Goal: Transaction & Acquisition: Purchase product/service

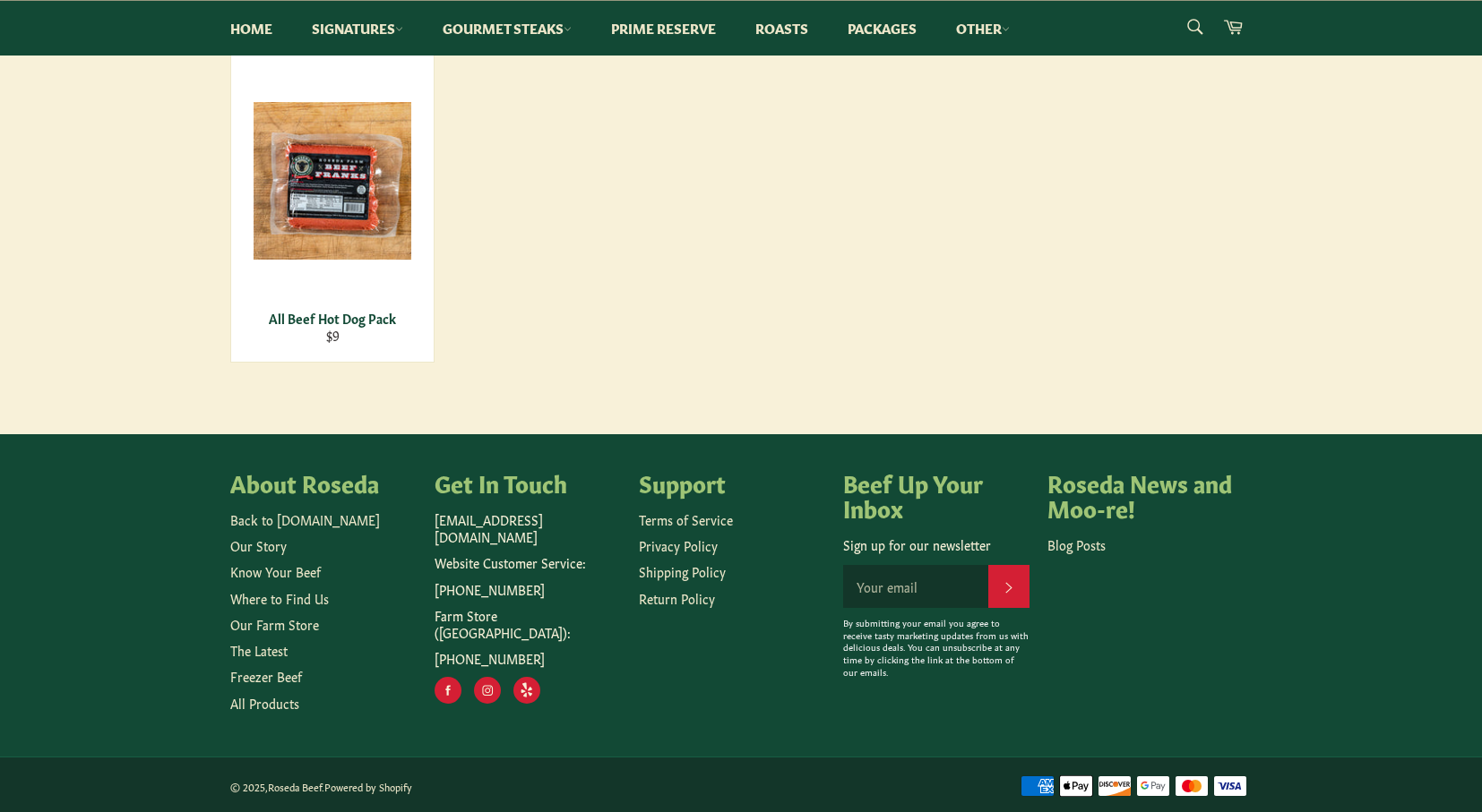
scroll to position [300, 0]
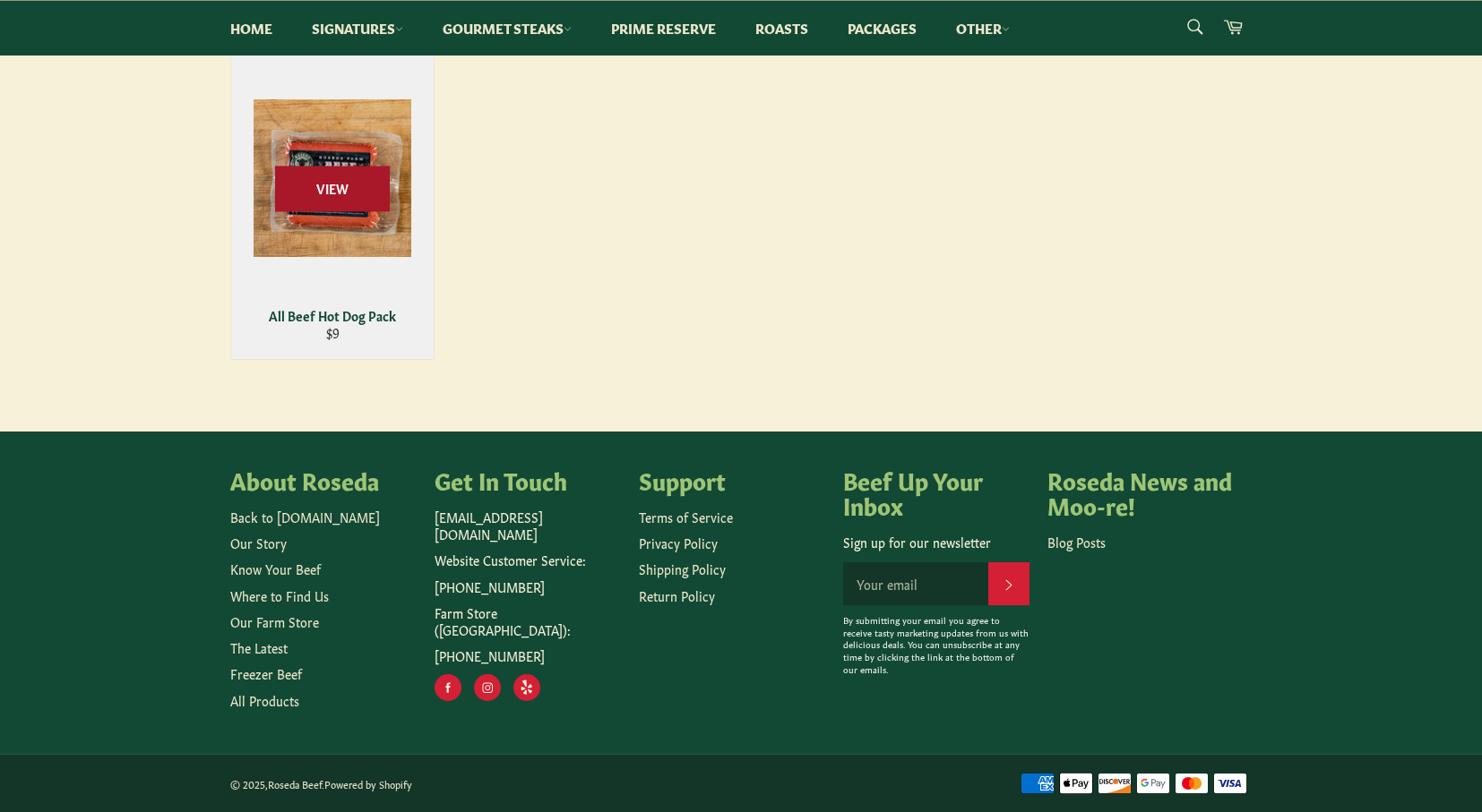
click at [383, 181] on span "View" at bounding box center [333, 188] width 115 height 45
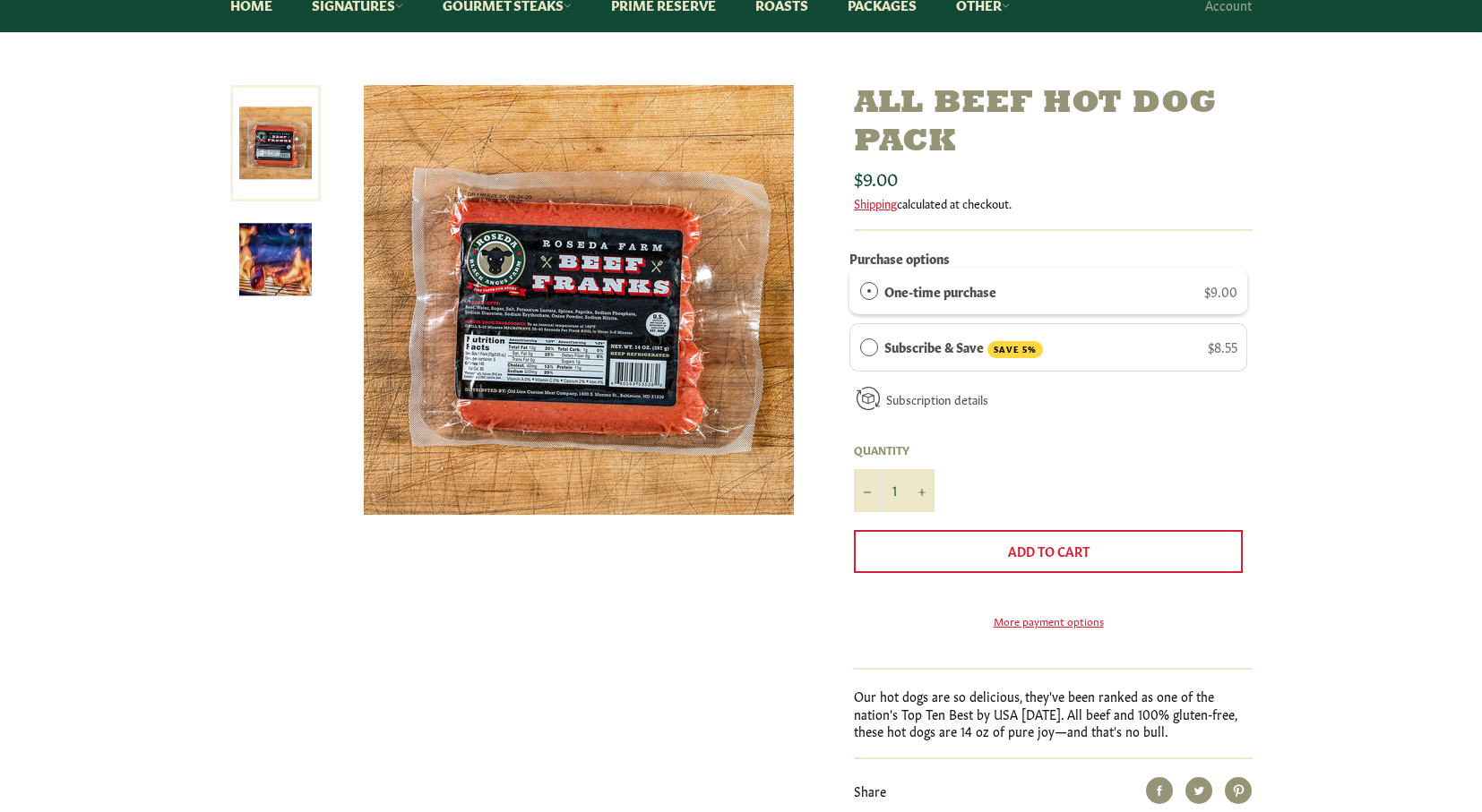
scroll to position [215, 0]
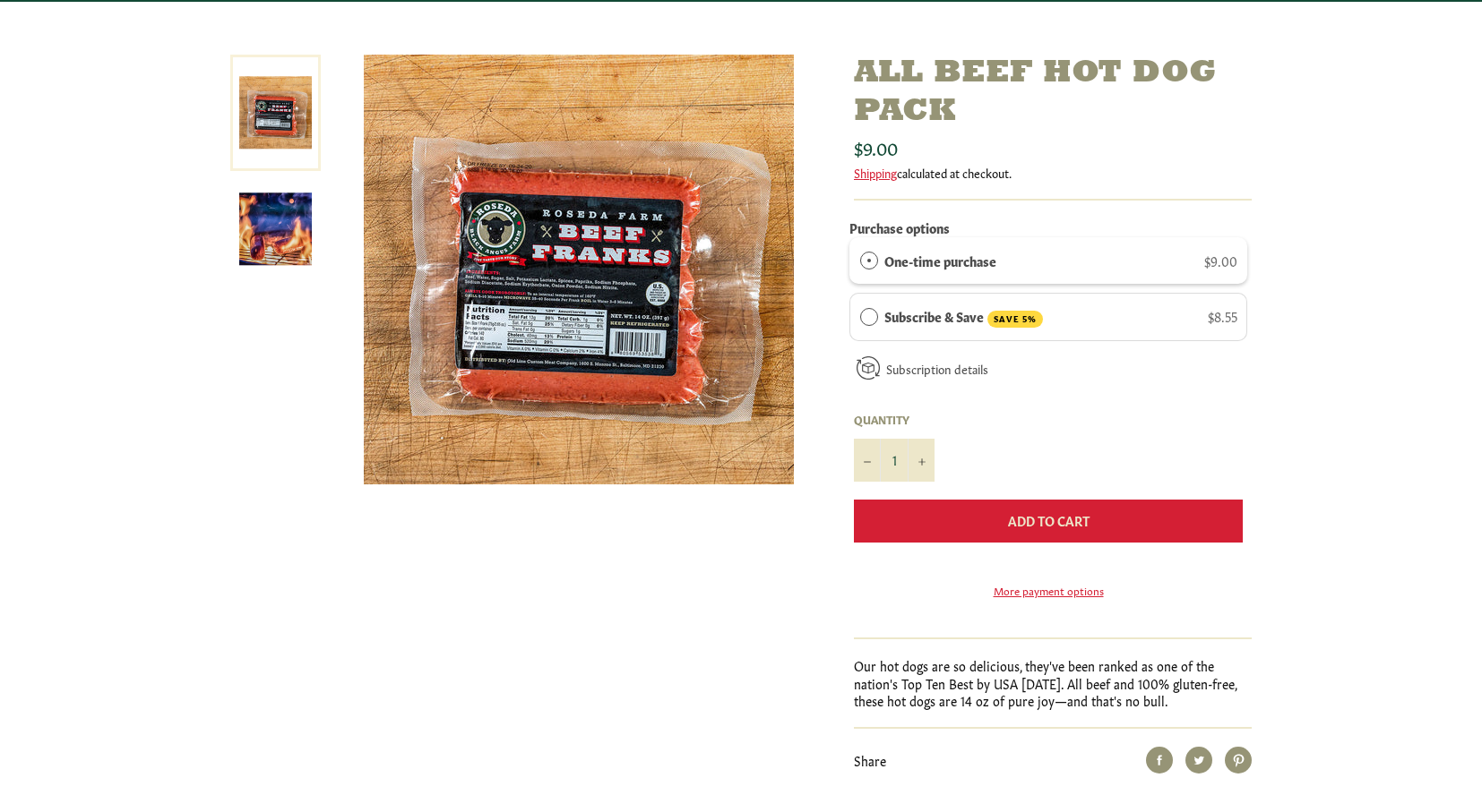
click at [1056, 521] on span "Add to Cart" at bounding box center [1049, 519] width 82 height 18
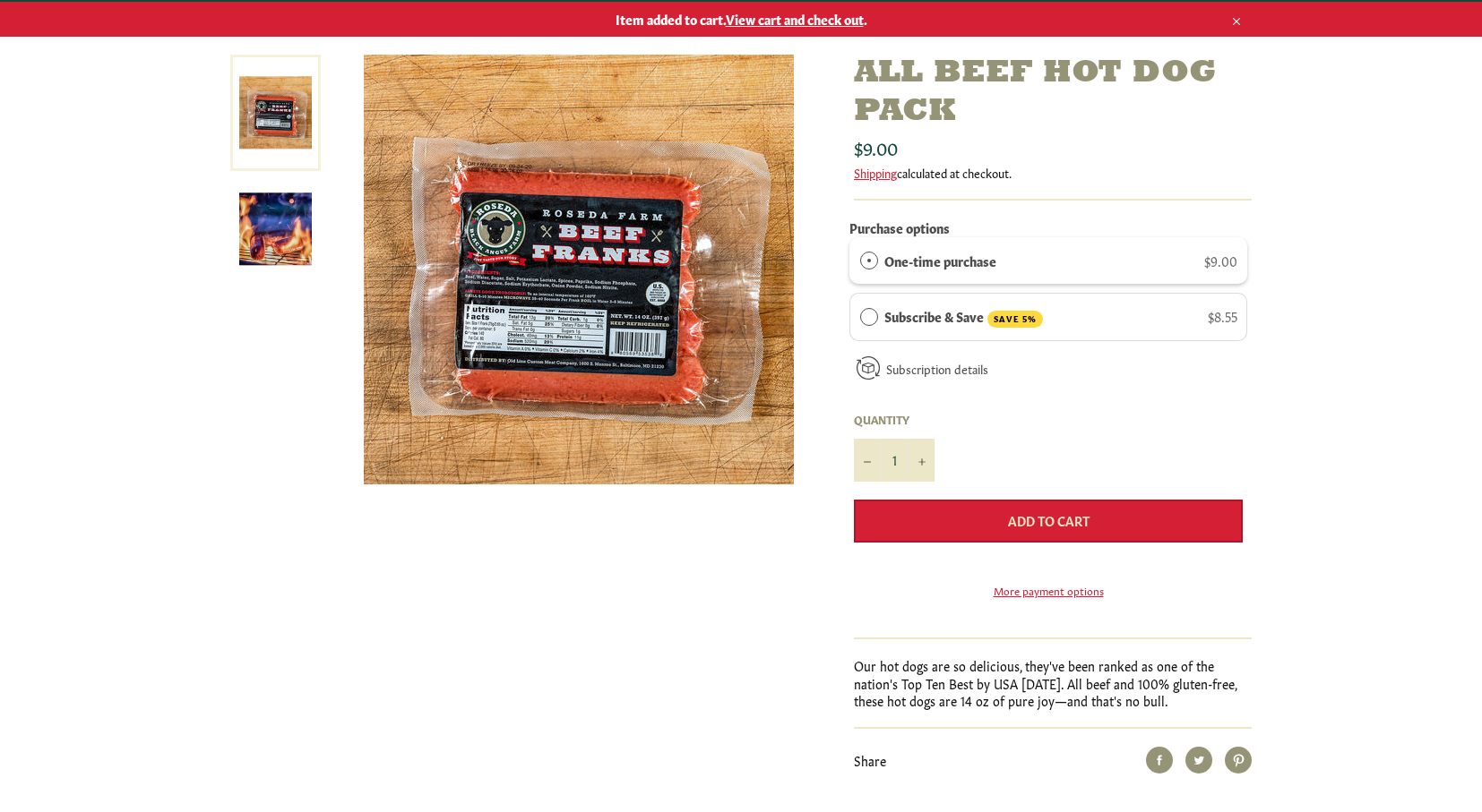
scroll to position [214, 0]
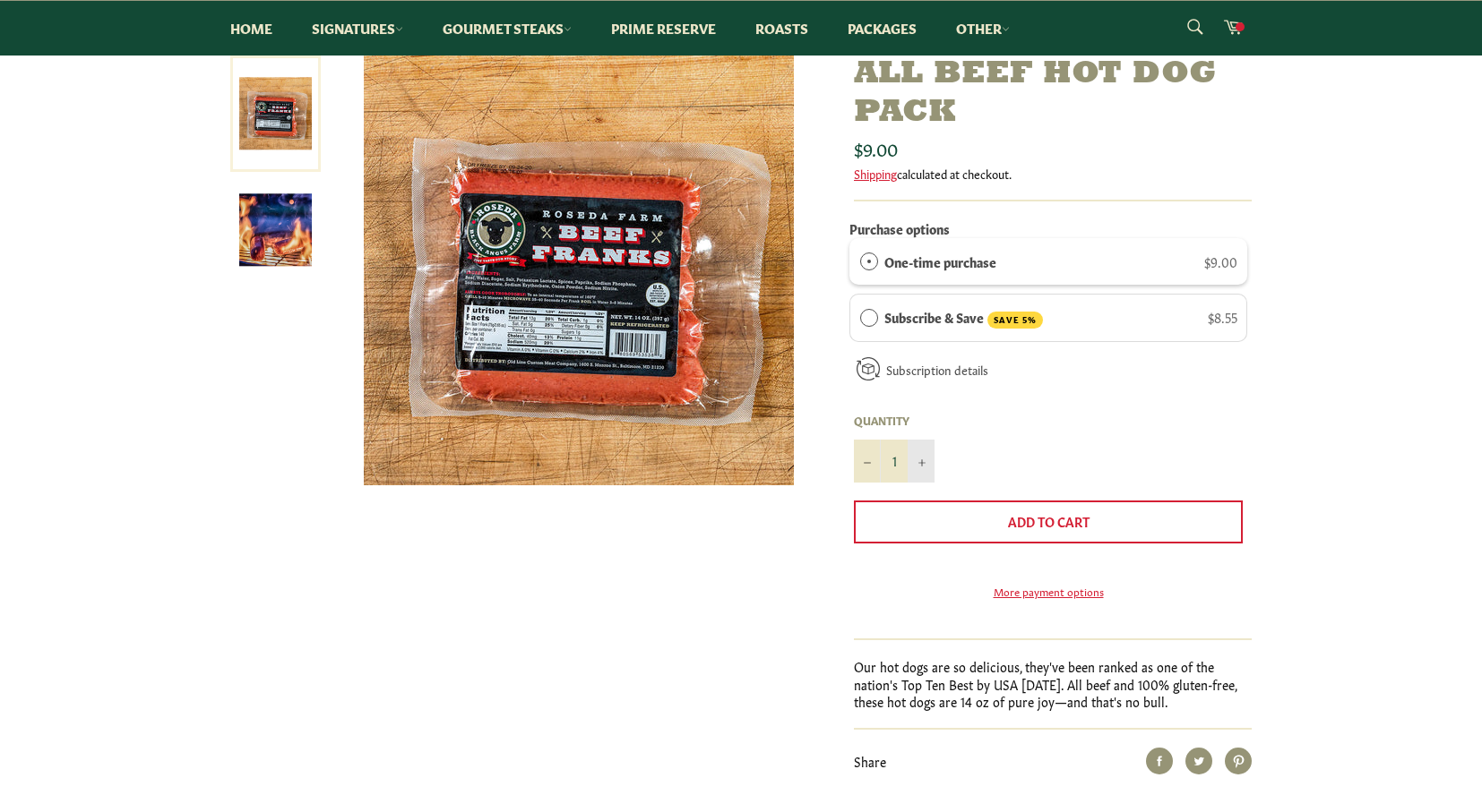
click at [925, 450] on button "+" at bounding box center [921, 461] width 27 height 43
type input "2"
click at [546, 19] on link "Gourmet Steaks" at bounding box center [508, 28] width 165 height 55
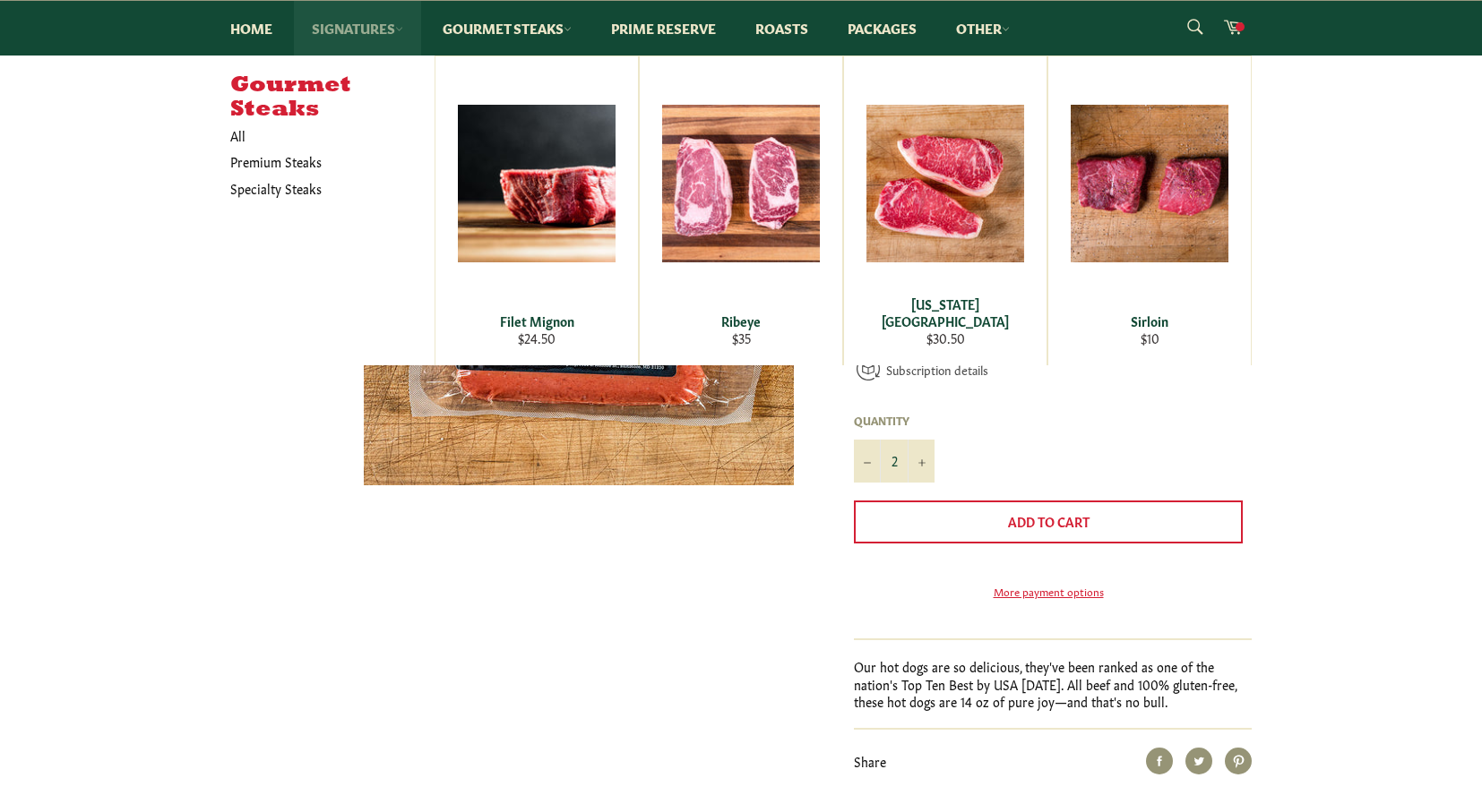
click at [398, 25] on icon at bounding box center [399, 29] width 8 height 8
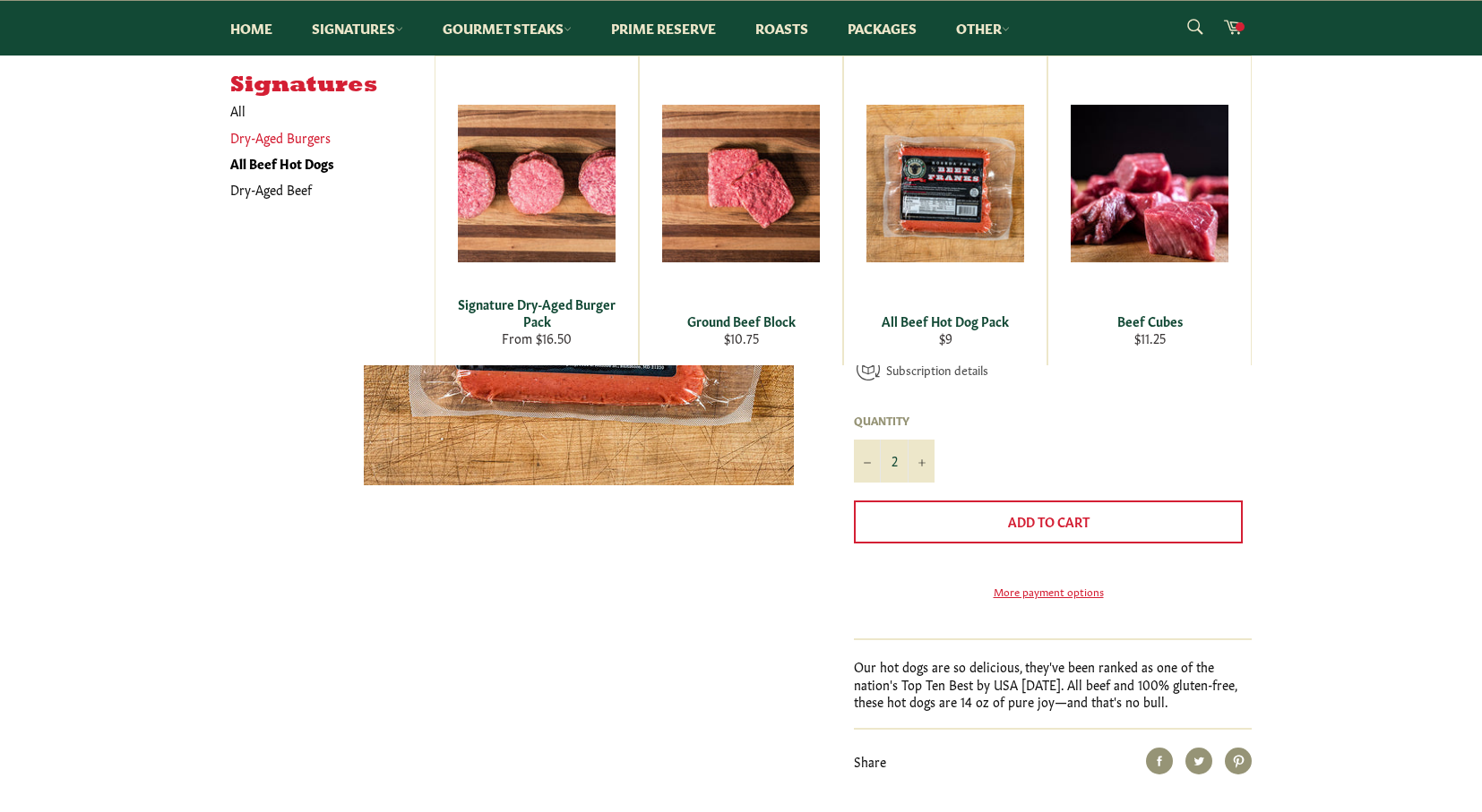
click at [301, 131] on link "Dry-Aged Burgers" at bounding box center [319, 137] width 195 height 26
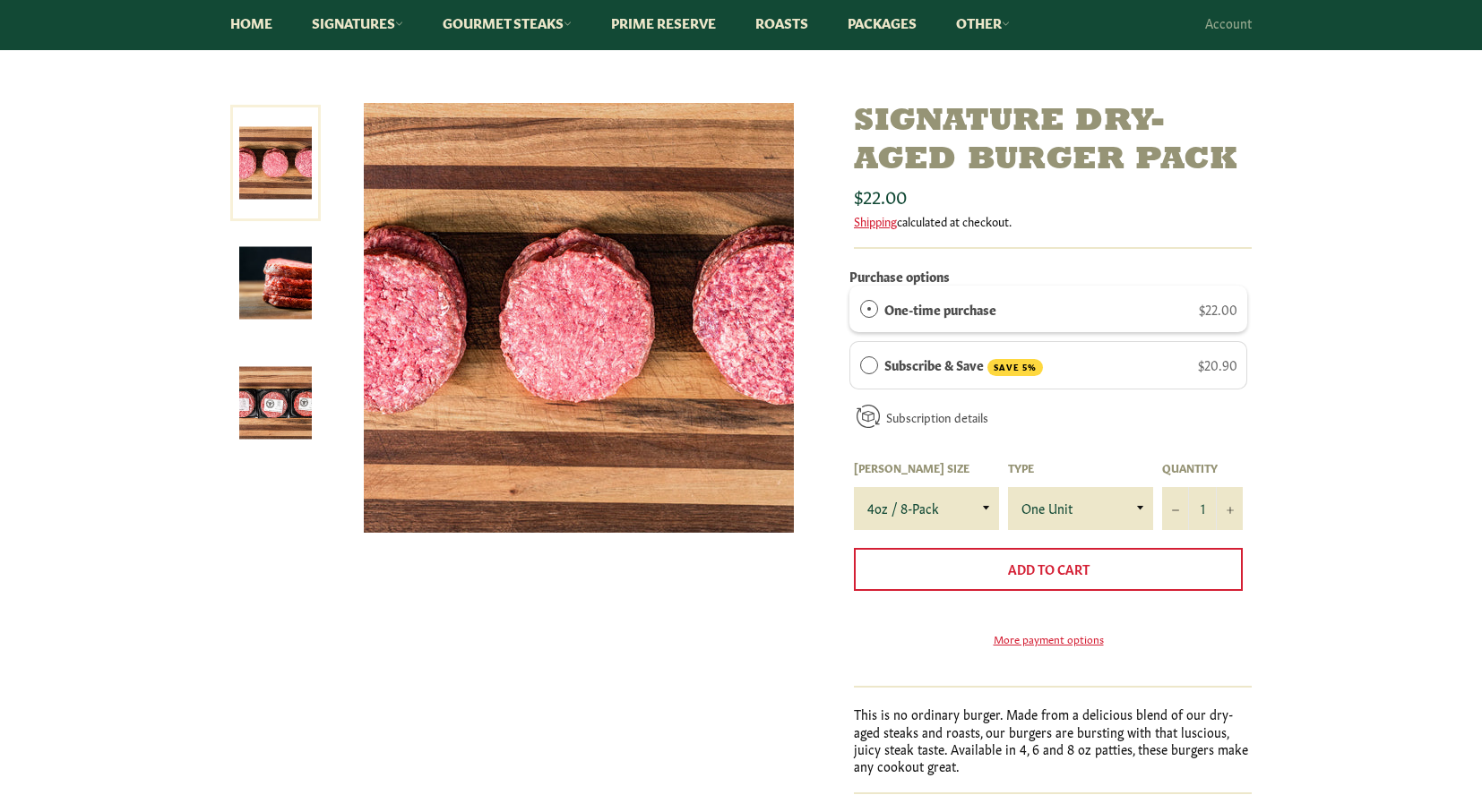
scroll to position [215, 0]
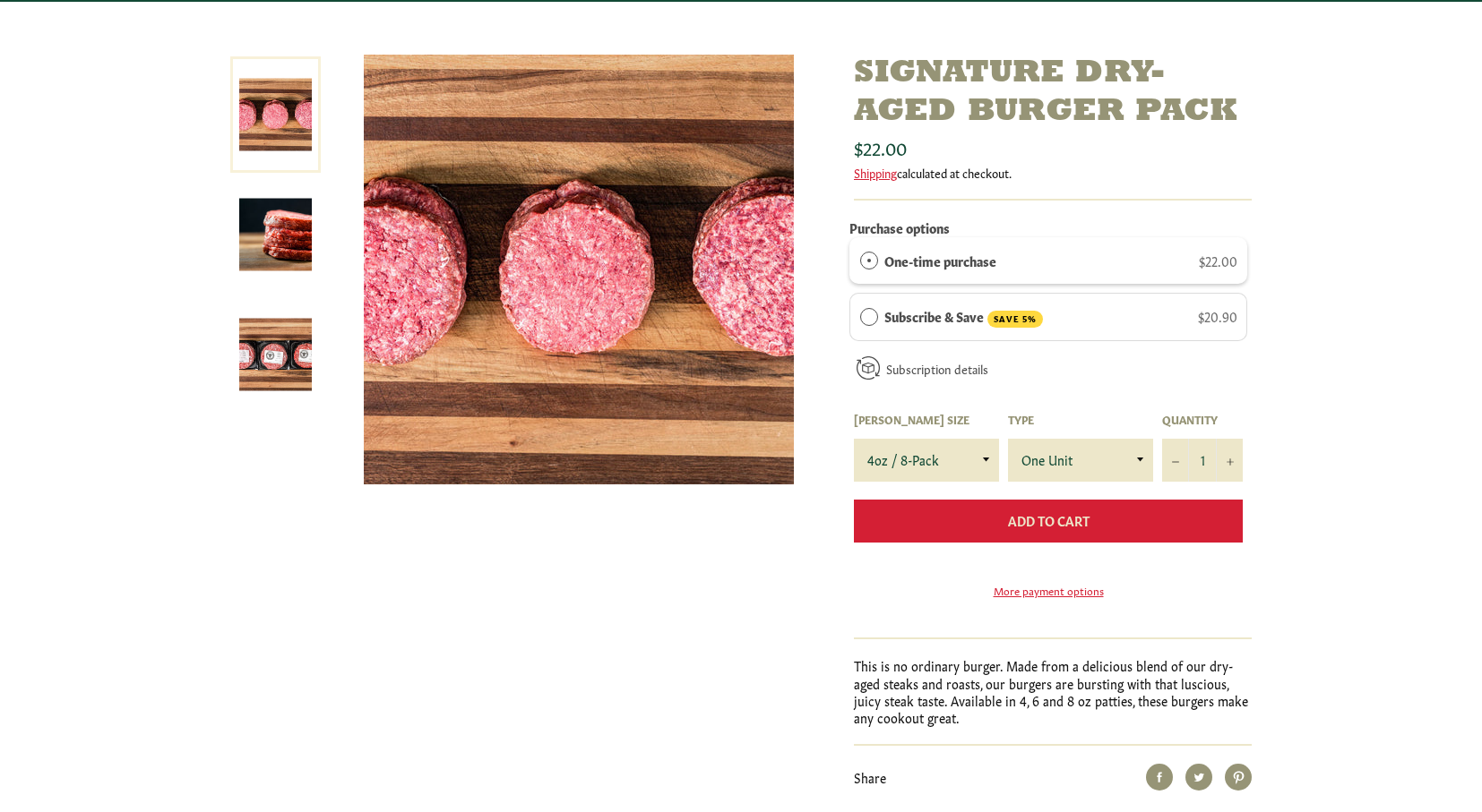
click at [1153, 524] on button "Add to Cart" at bounding box center [1049, 521] width 389 height 43
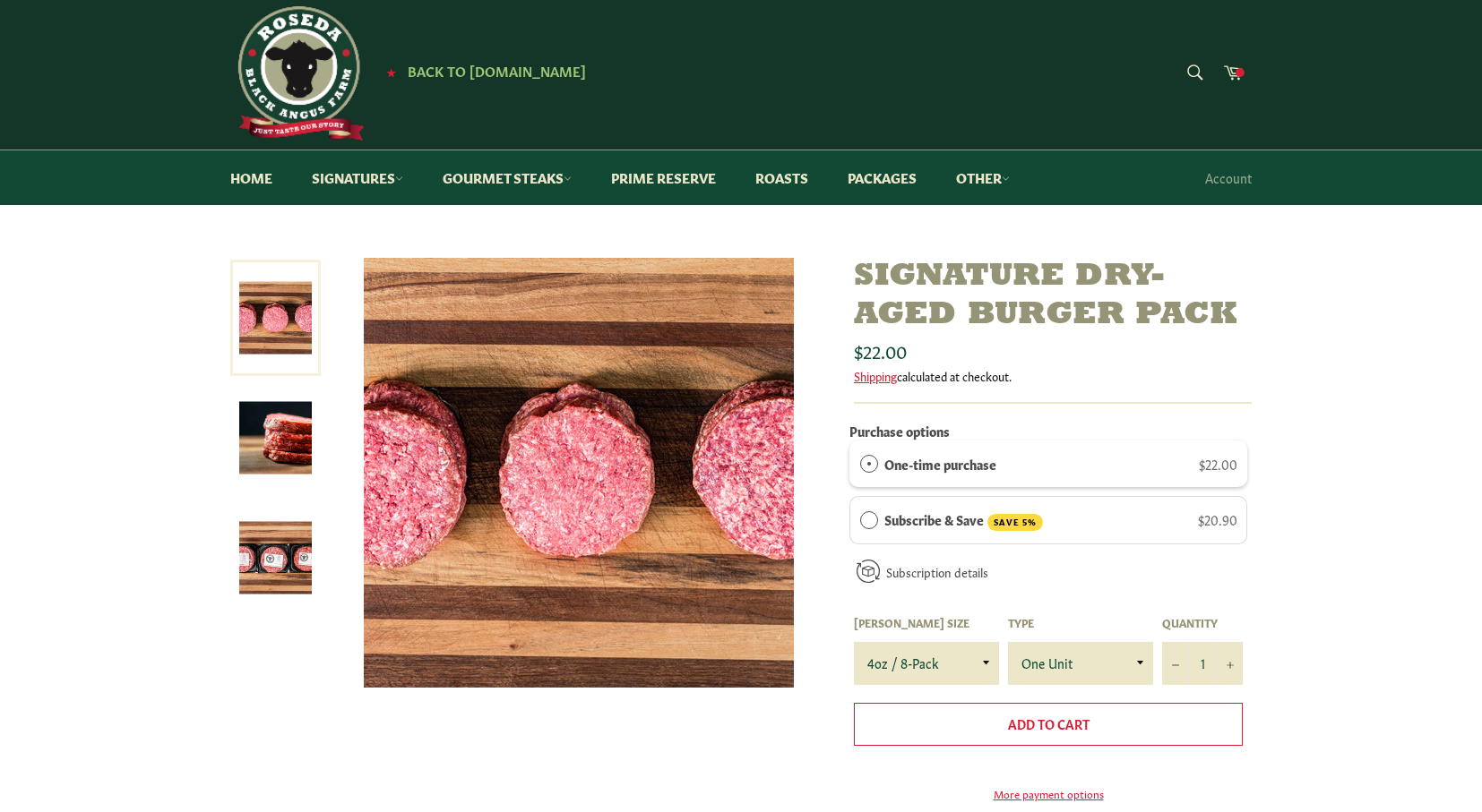
scroll to position [0, 0]
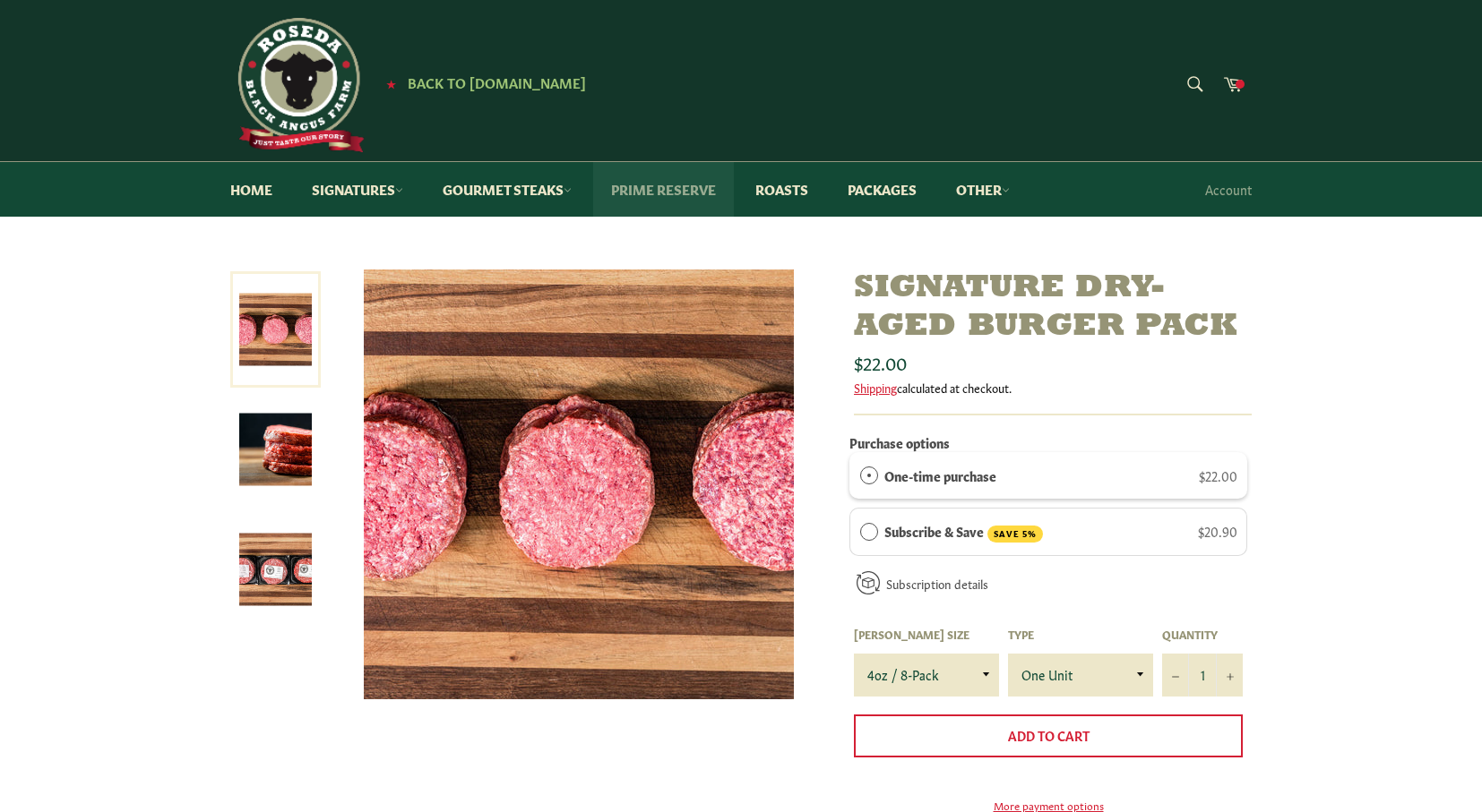
click at [673, 198] on link "Prime Reserve" at bounding box center [663, 189] width 141 height 55
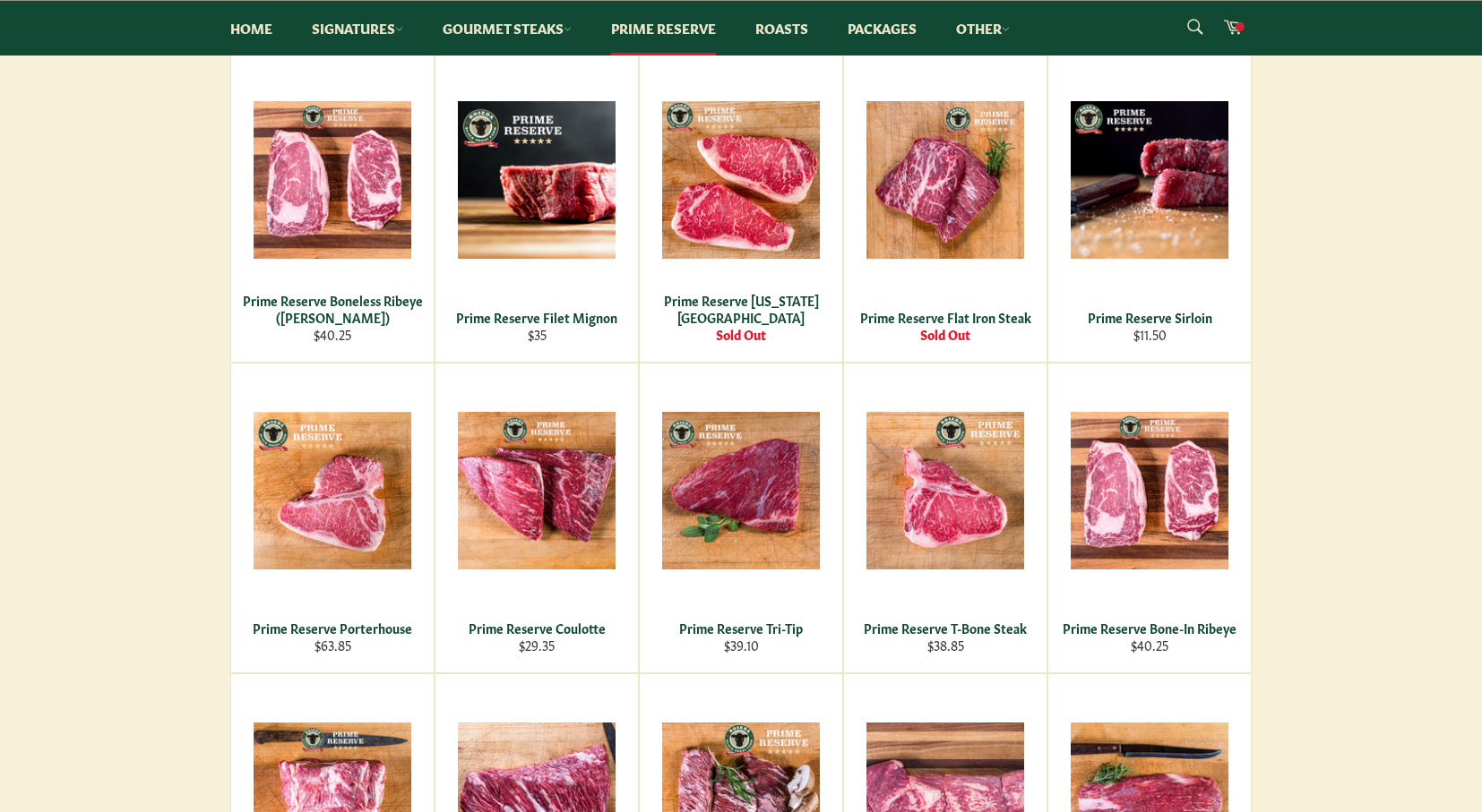
scroll to position [322, 0]
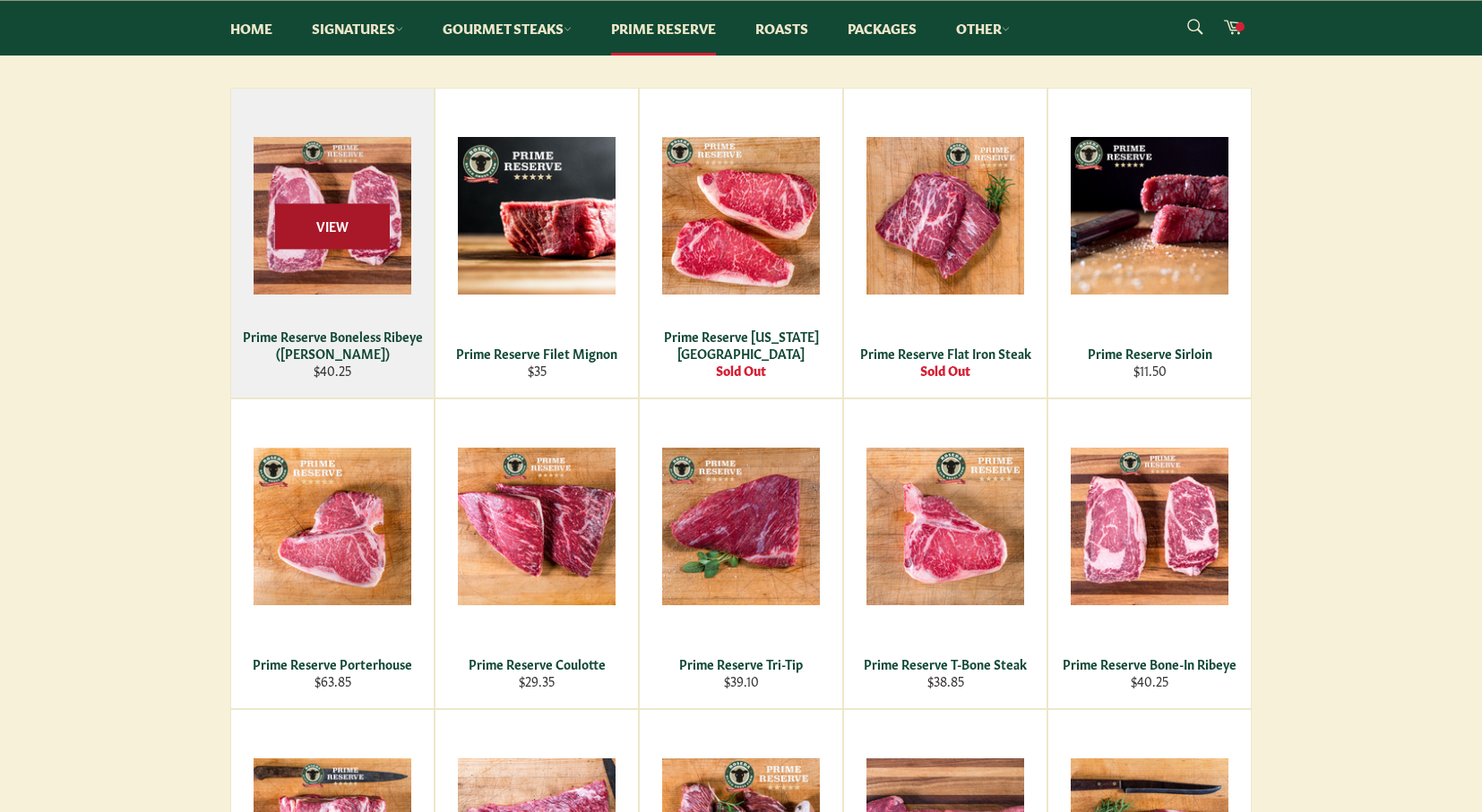
click at [324, 220] on span "View" at bounding box center [333, 227] width 115 height 45
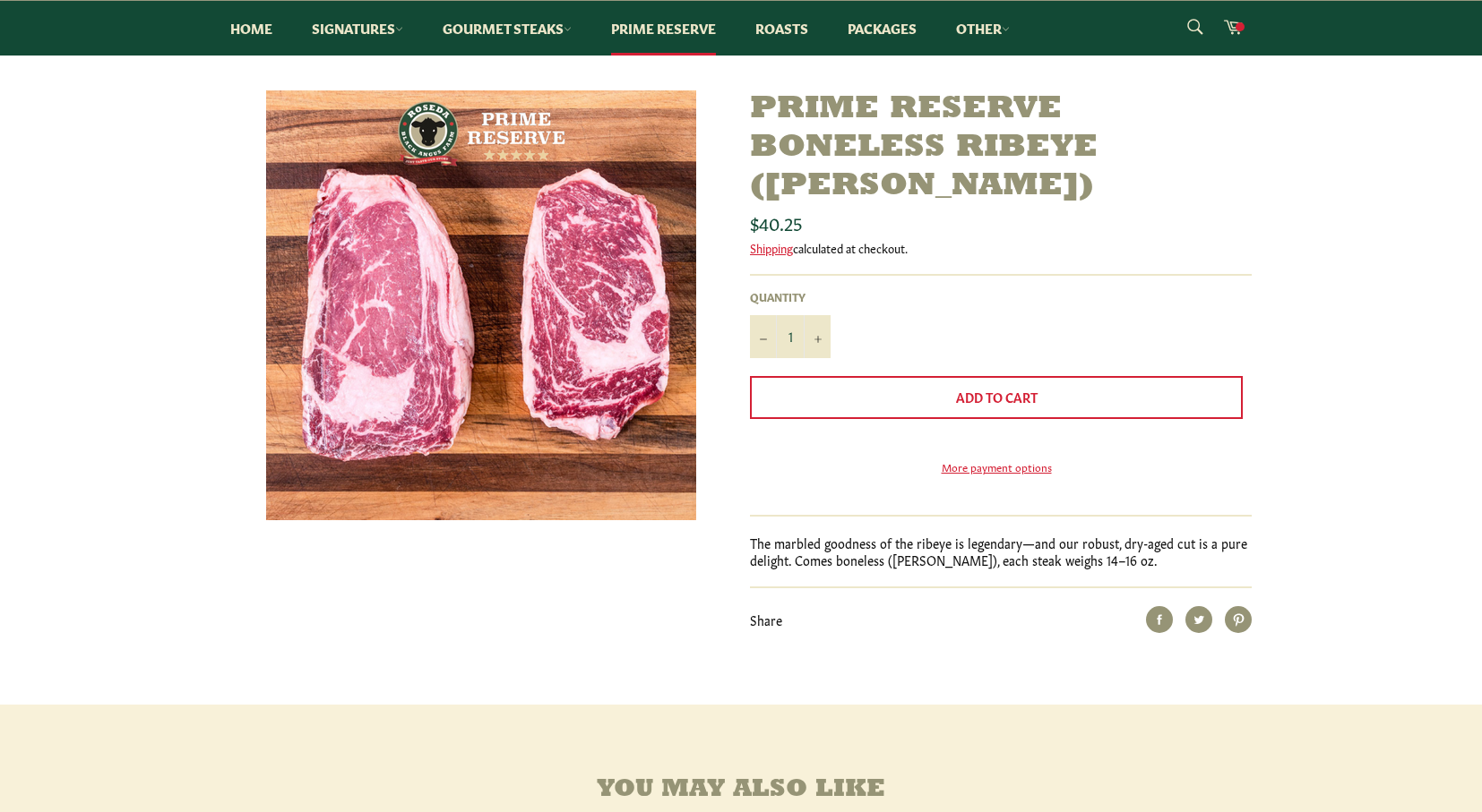
scroll to position [144, 0]
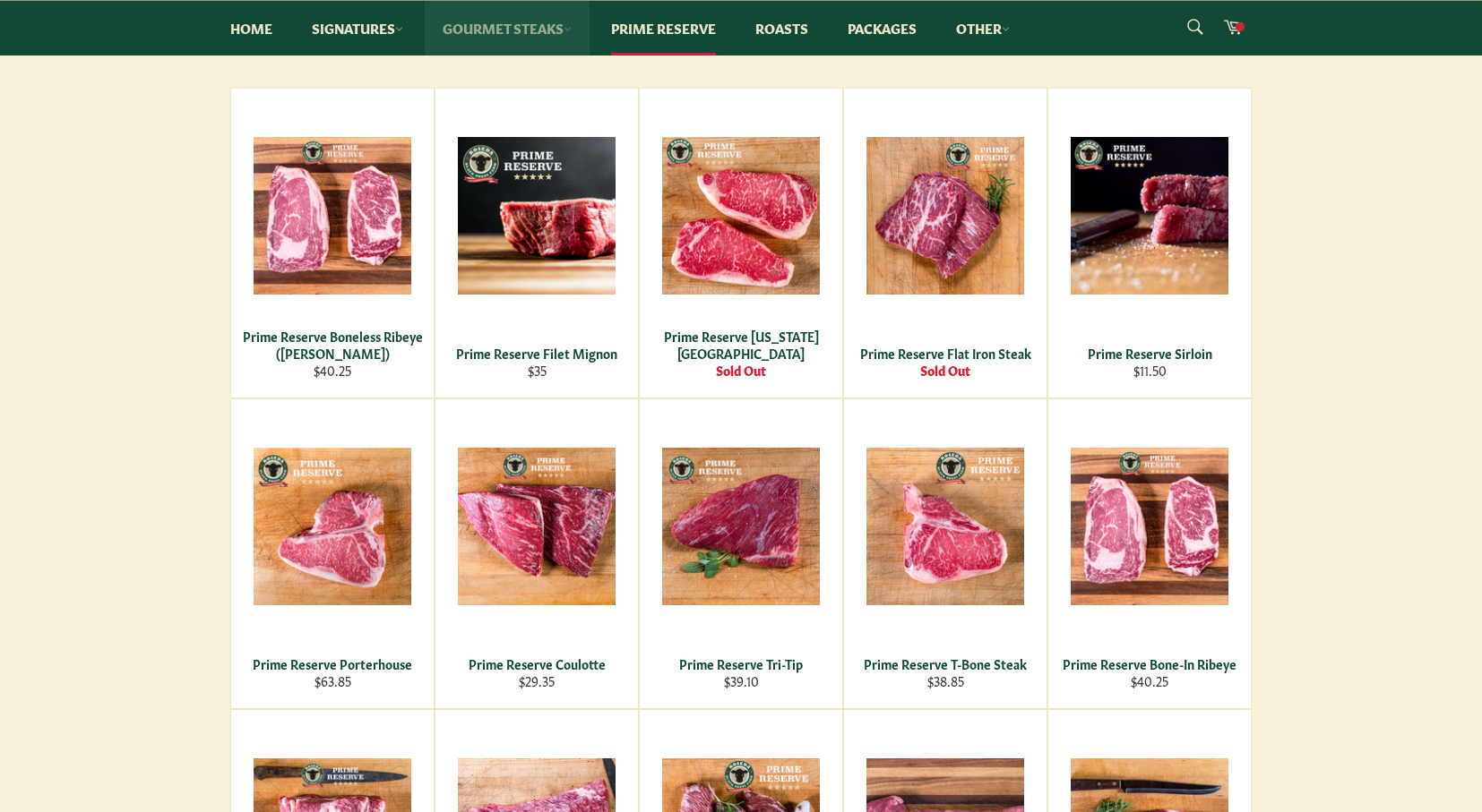
click at [534, 23] on link "Gourmet Steaks" at bounding box center [508, 28] width 165 height 55
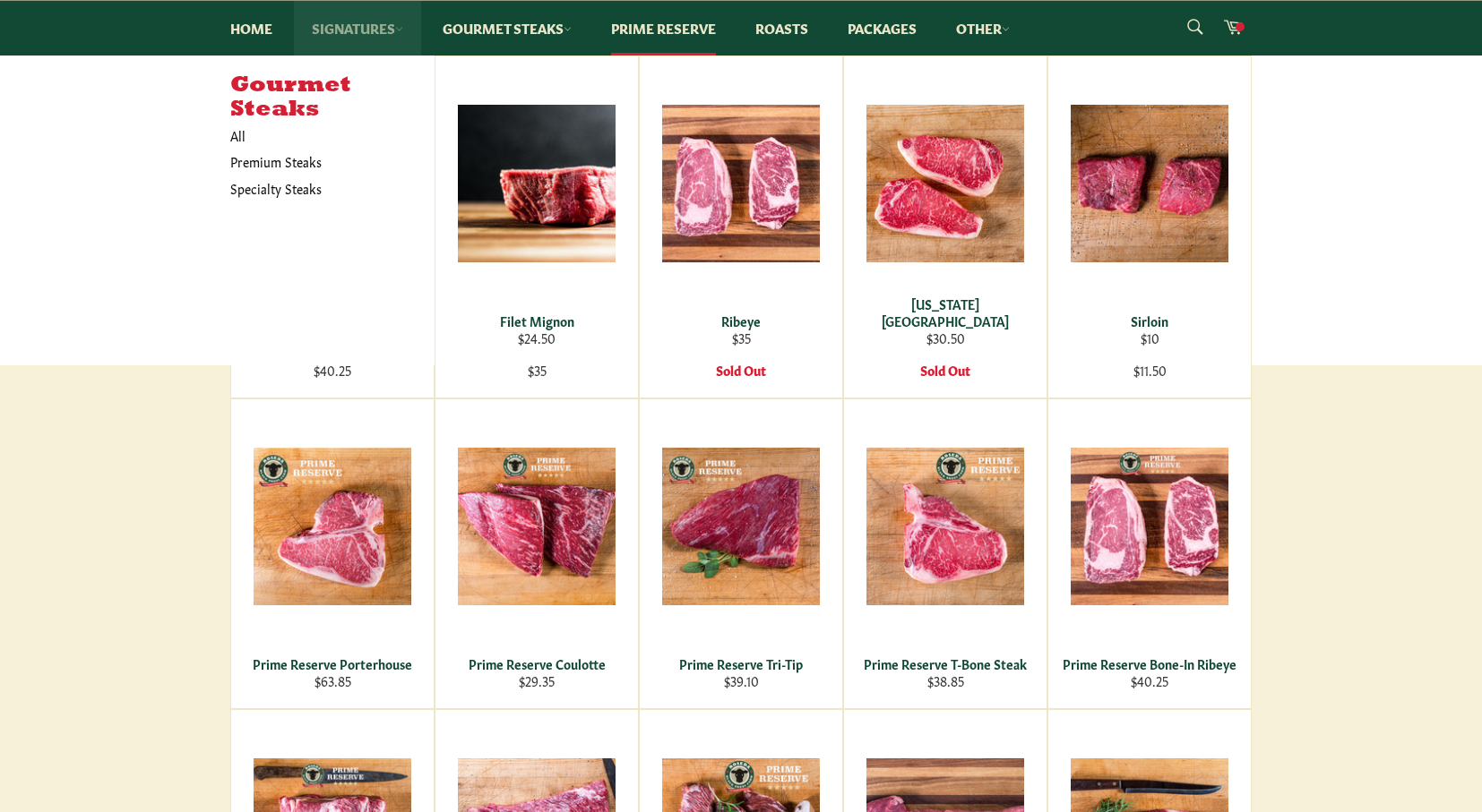
click at [346, 28] on link "Signatures" at bounding box center [357, 28] width 127 height 55
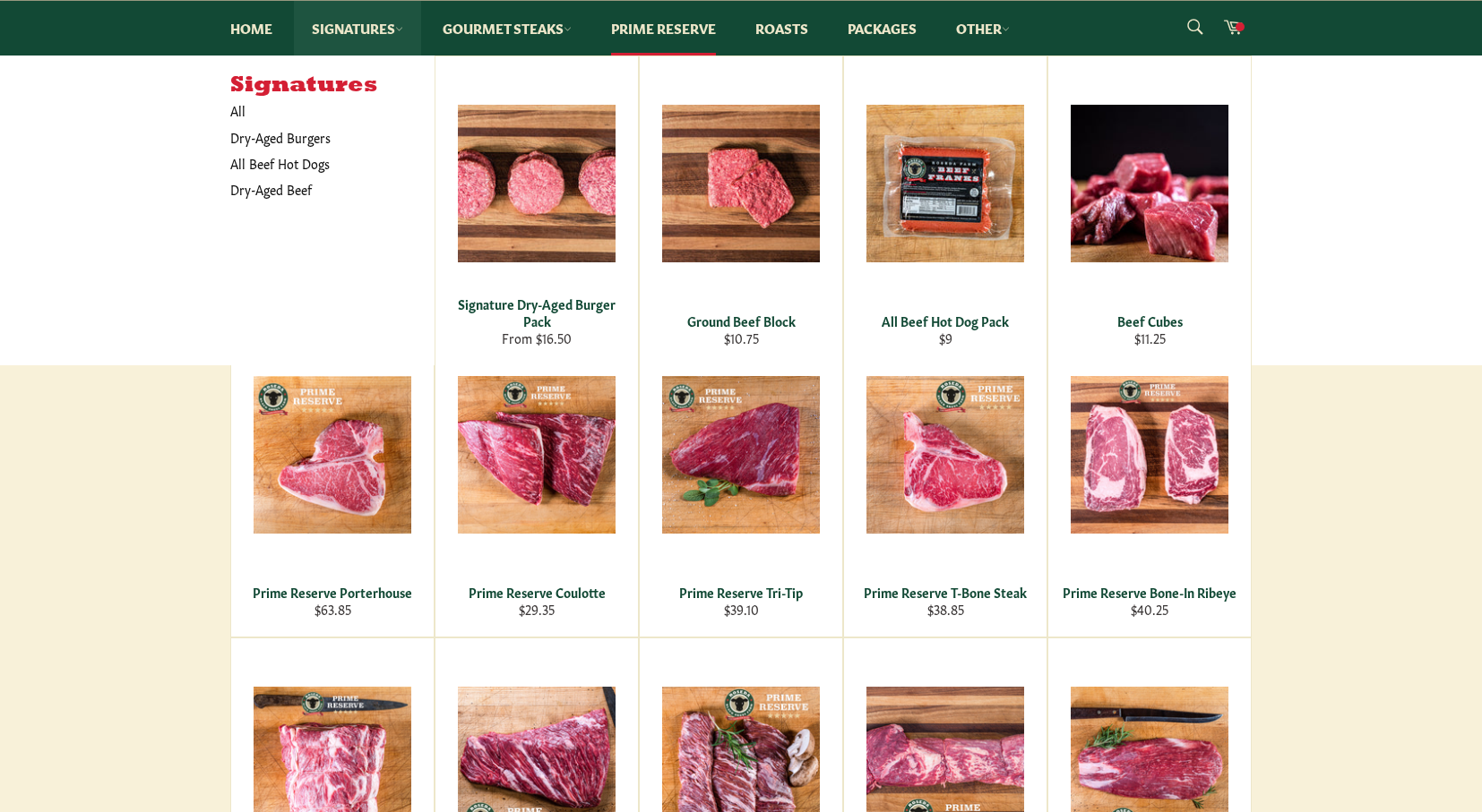
scroll to position [358, 0]
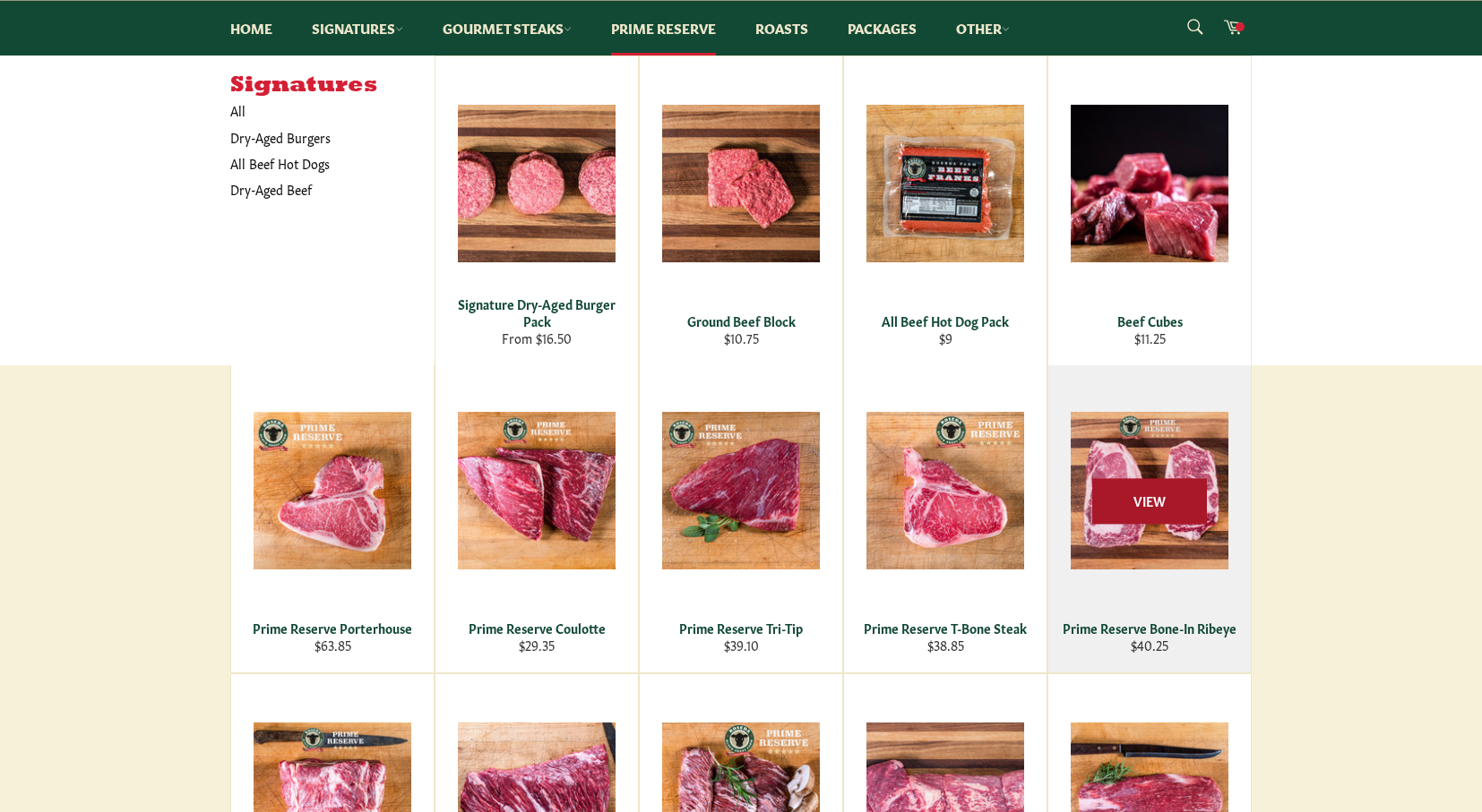
click at [1126, 504] on span "View" at bounding box center [1149, 502] width 115 height 45
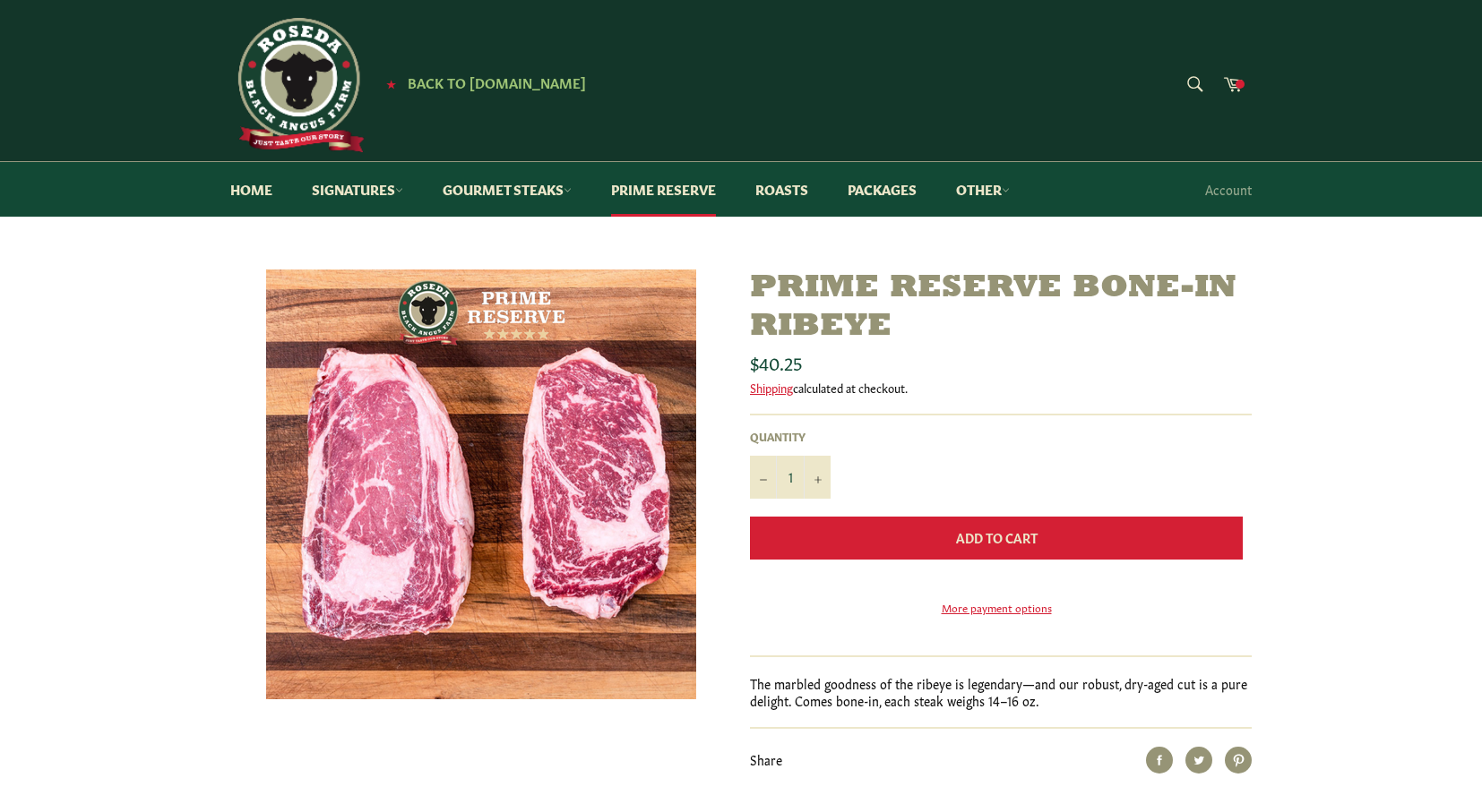
click at [1049, 532] on button "Add to Cart" at bounding box center [997, 538] width 493 height 43
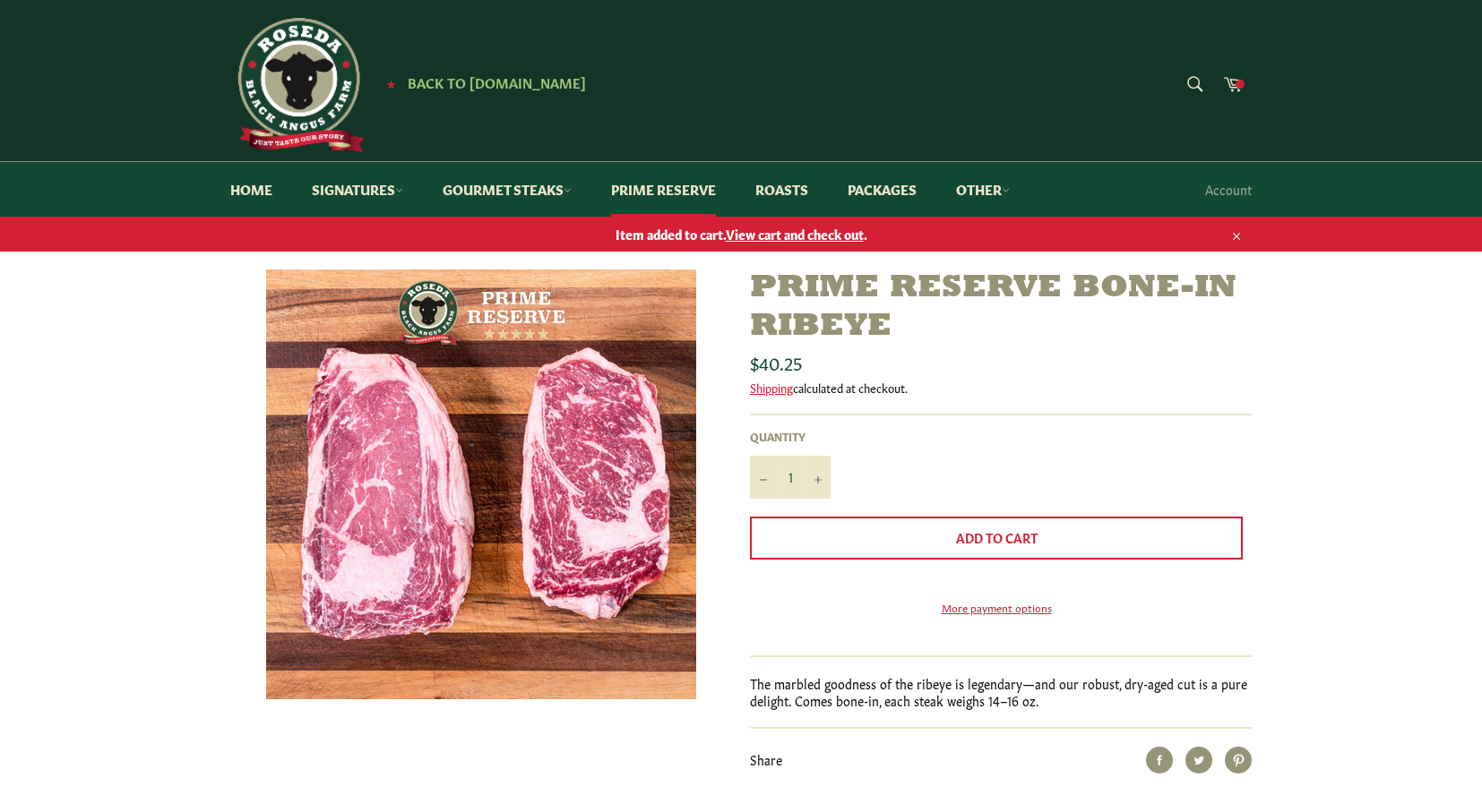
click at [800, 228] on span "View cart and check out" at bounding box center [795, 233] width 138 height 18
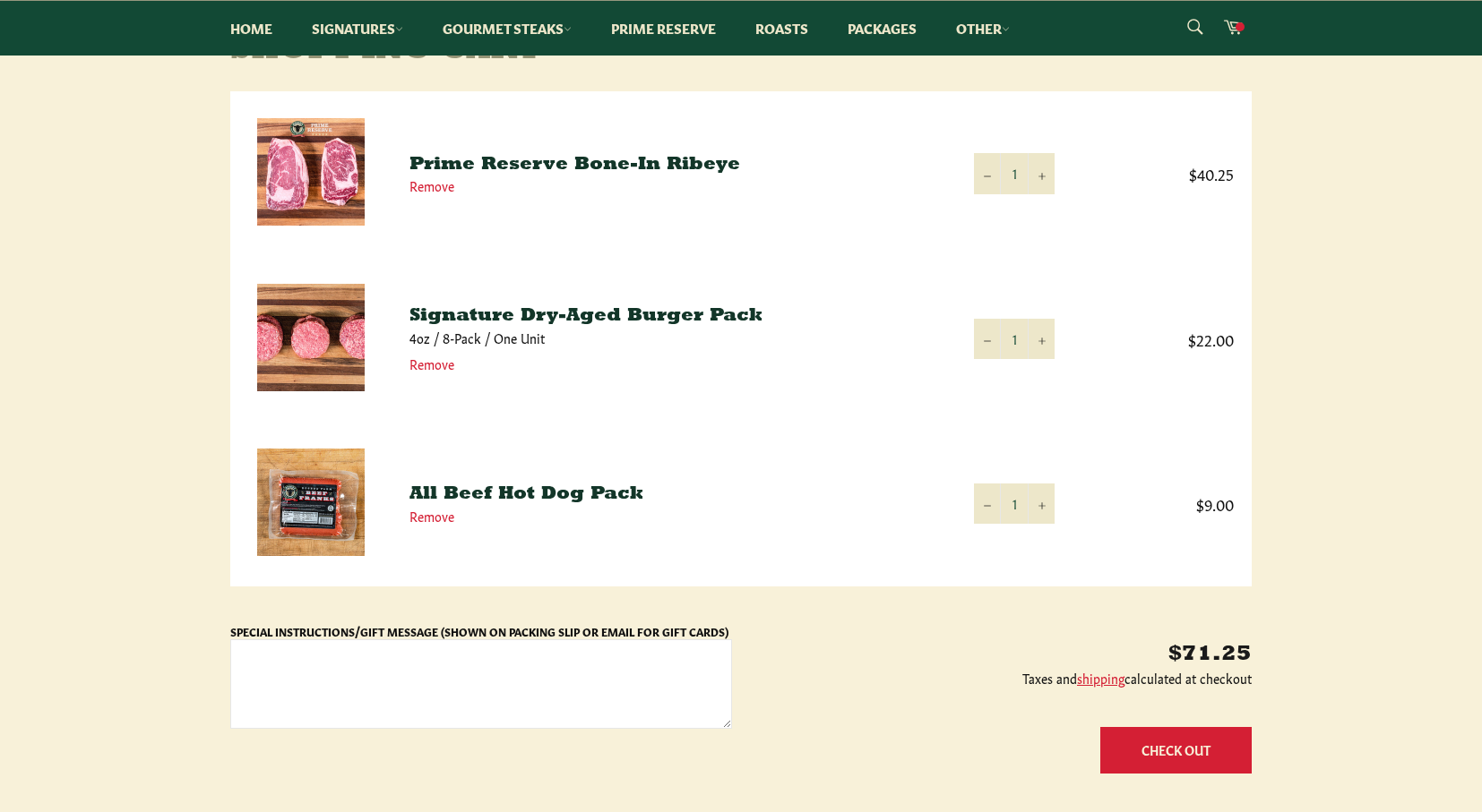
scroll to position [215, 0]
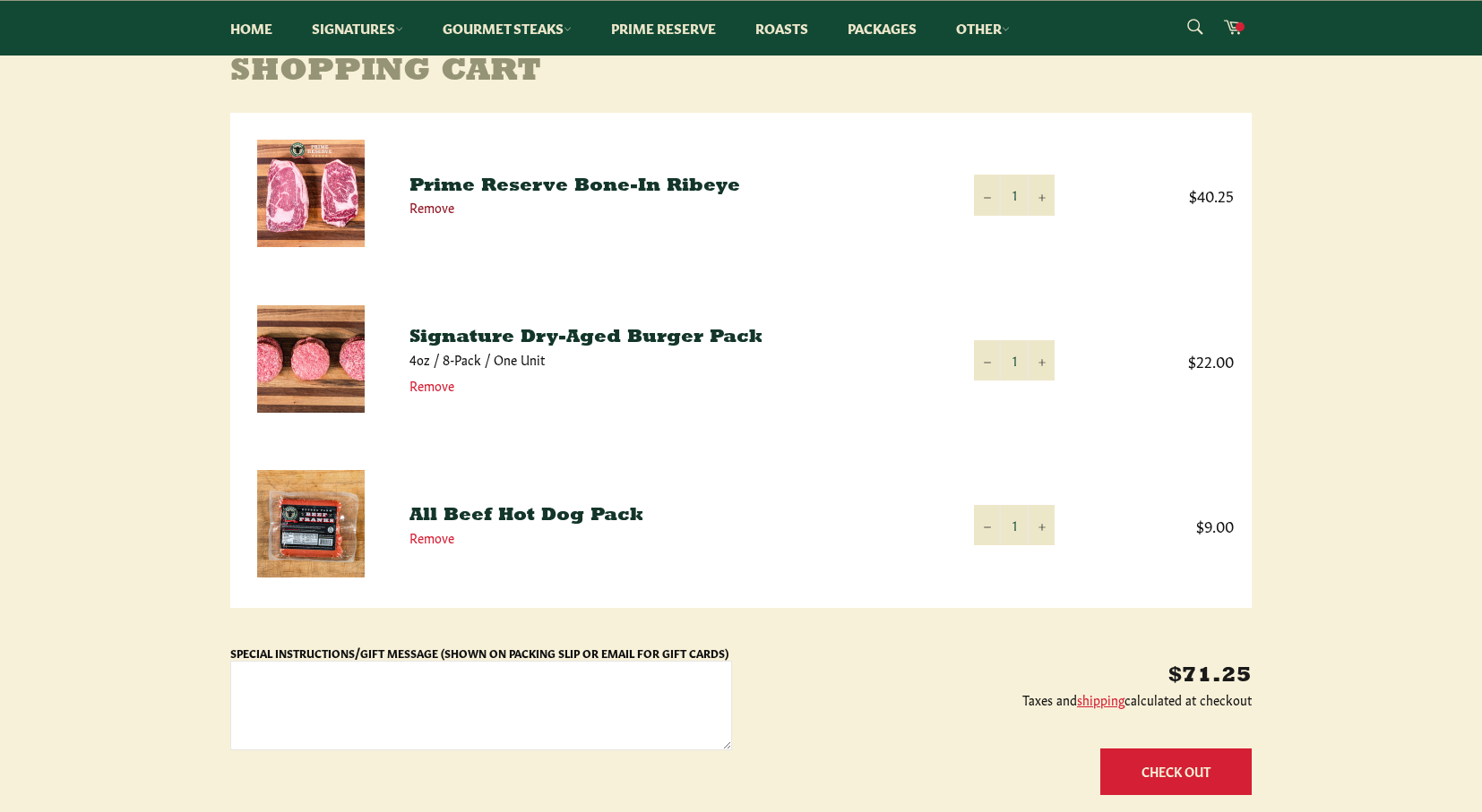
click at [437, 212] on link "Remove" at bounding box center [432, 206] width 44 height 18
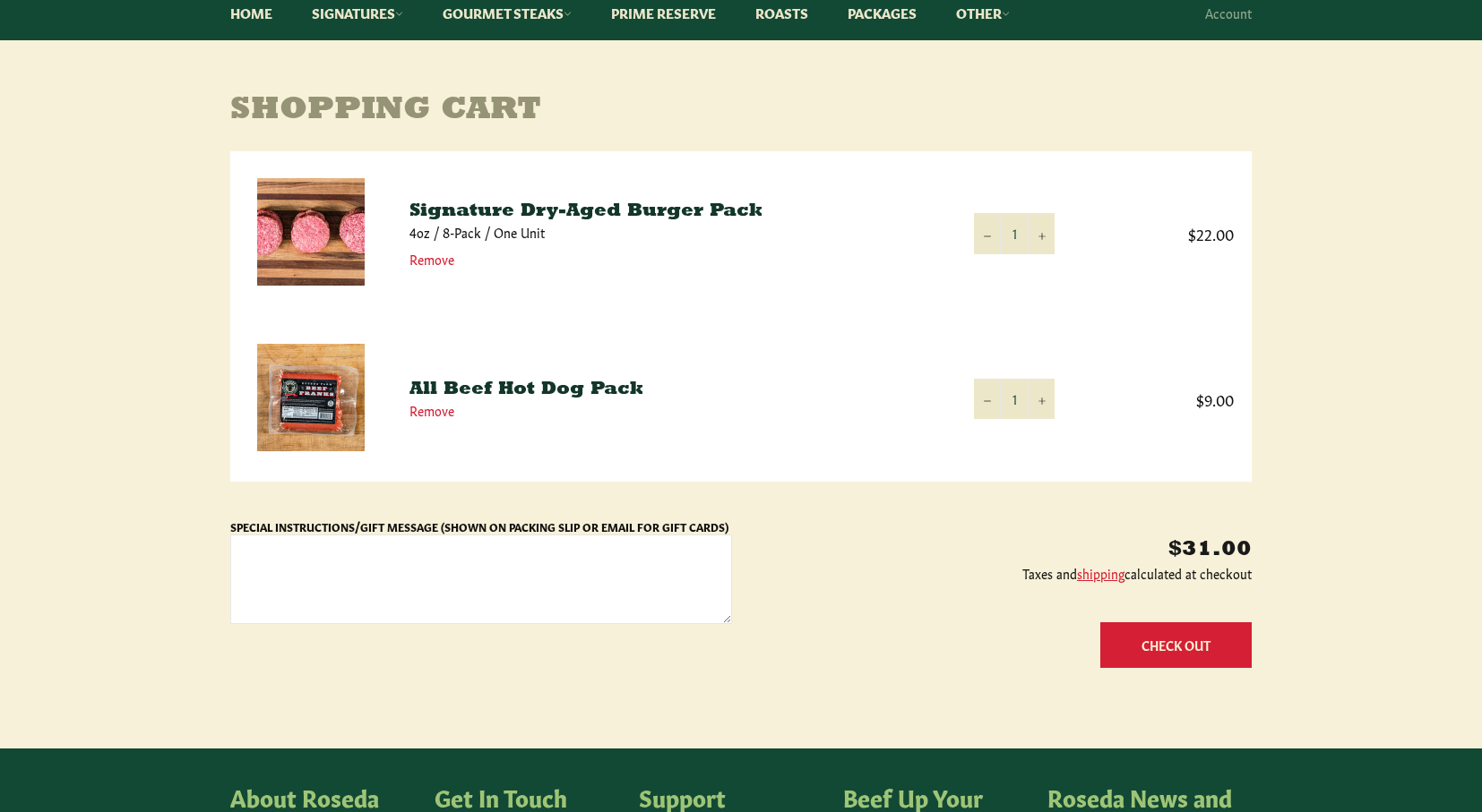
scroll to position [215, 0]
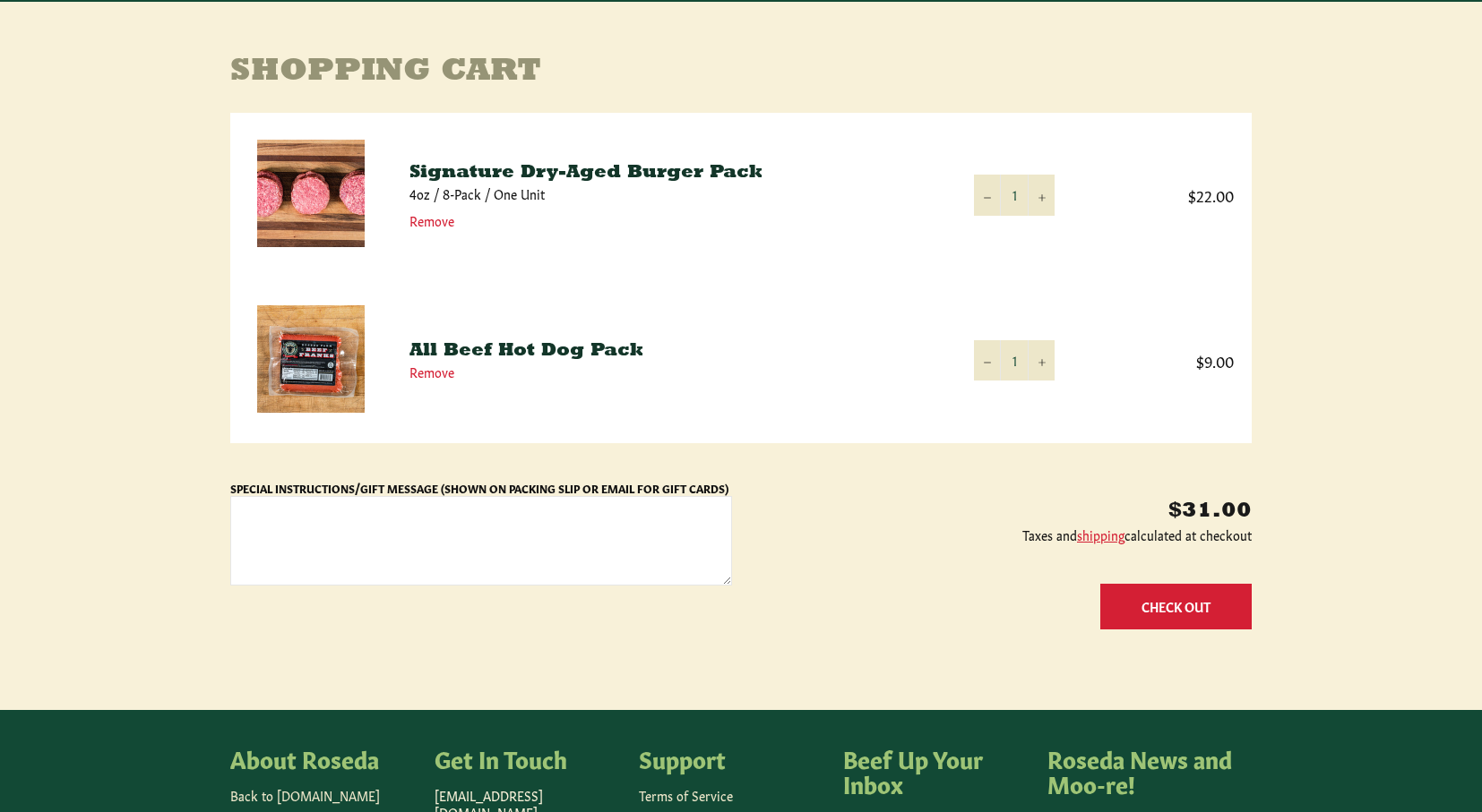
click at [1175, 607] on button "Check Out" at bounding box center [1175, 606] width 151 height 45
click at [1058, 355] on td "Quantity 1 − +" at bounding box center [1014, 360] width 117 height 165
click at [1038, 367] on button "+" at bounding box center [1041, 361] width 27 height 41
